Goal: Communication & Community: Connect with others

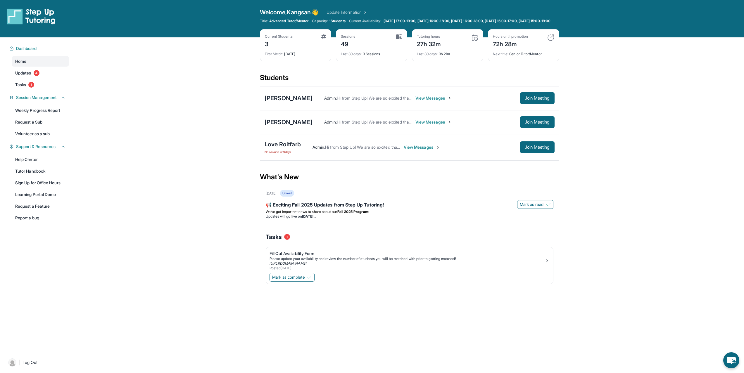
click at [420, 150] on span "View Messages" at bounding box center [422, 147] width 37 height 6
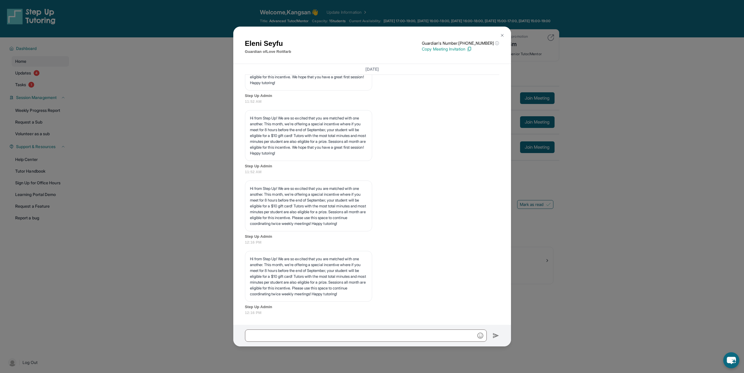
scroll to position [737, 0]
click at [325, 335] on input "text" at bounding box center [366, 336] width 242 height 12
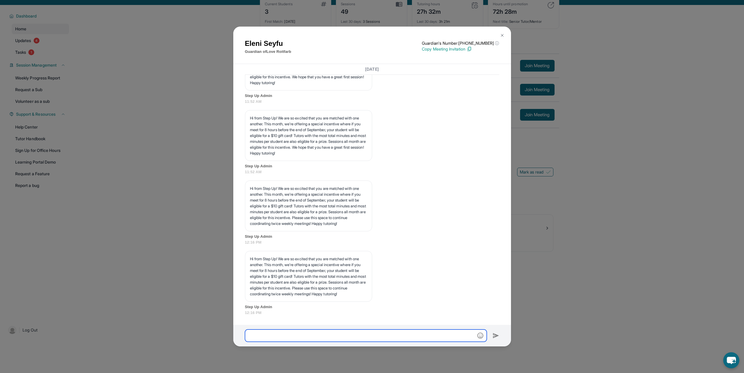
scroll to position [42, 0]
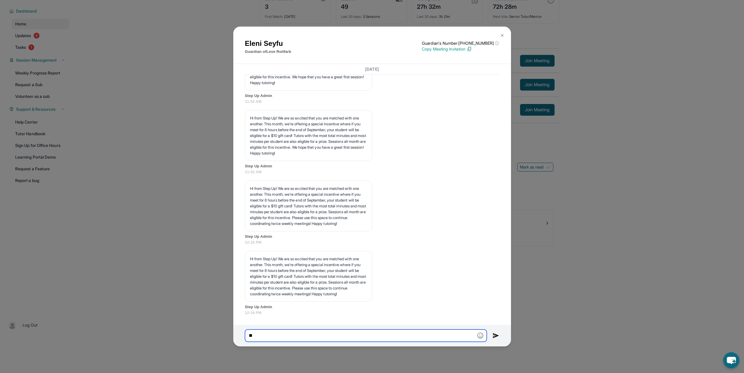
type input "*"
type input "**********"
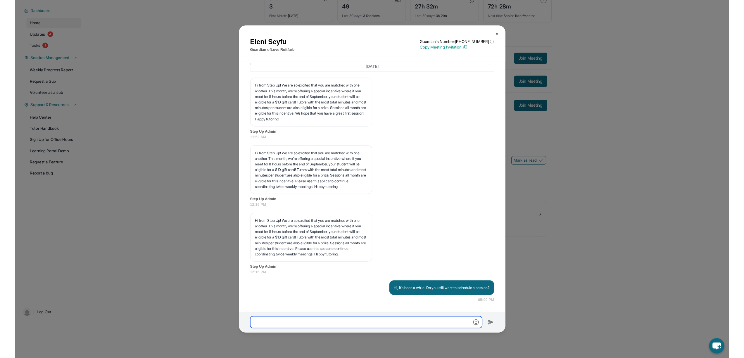
scroll to position [766, 0]
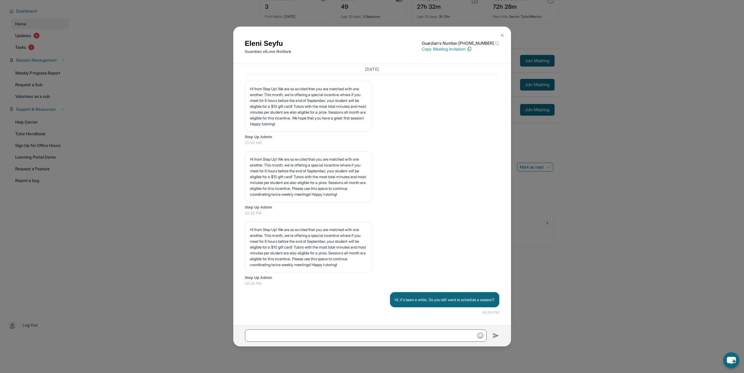
click at [595, 270] on div "[PERSON_NAME] Guardian of Love Roitfarb Guardian's Number: [PHONE_NUMBER] ⓘ Thi…" at bounding box center [372, 186] width 744 height 373
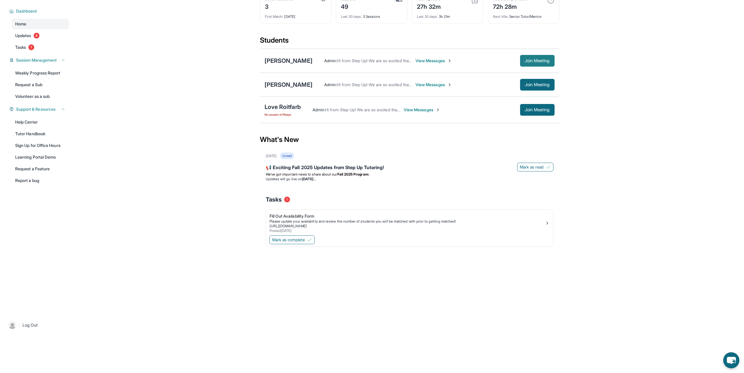
click at [530, 61] on span "Join Meeting" at bounding box center [537, 61] width 25 height 4
click at [281, 60] on div "[PERSON_NAME]" at bounding box center [289, 61] width 48 height 8
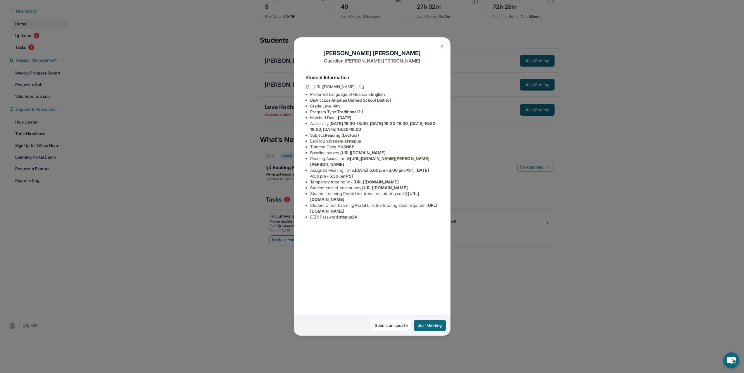
click at [254, 91] on div "[PERSON_NAME] Guardian: [PERSON_NAME] Student Information [URL][DOMAIN_NAME] Pr…" at bounding box center [372, 186] width 744 height 373
